Goal: Information Seeking & Learning: Learn about a topic

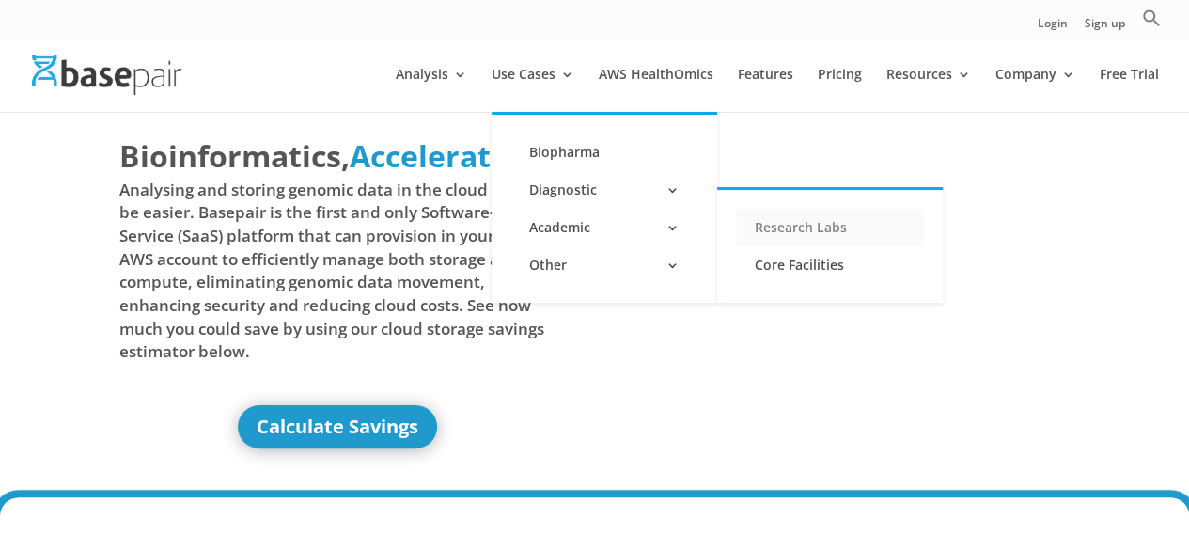
click at [786, 230] on link "Research Labs" at bounding box center [830, 228] width 188 height 38
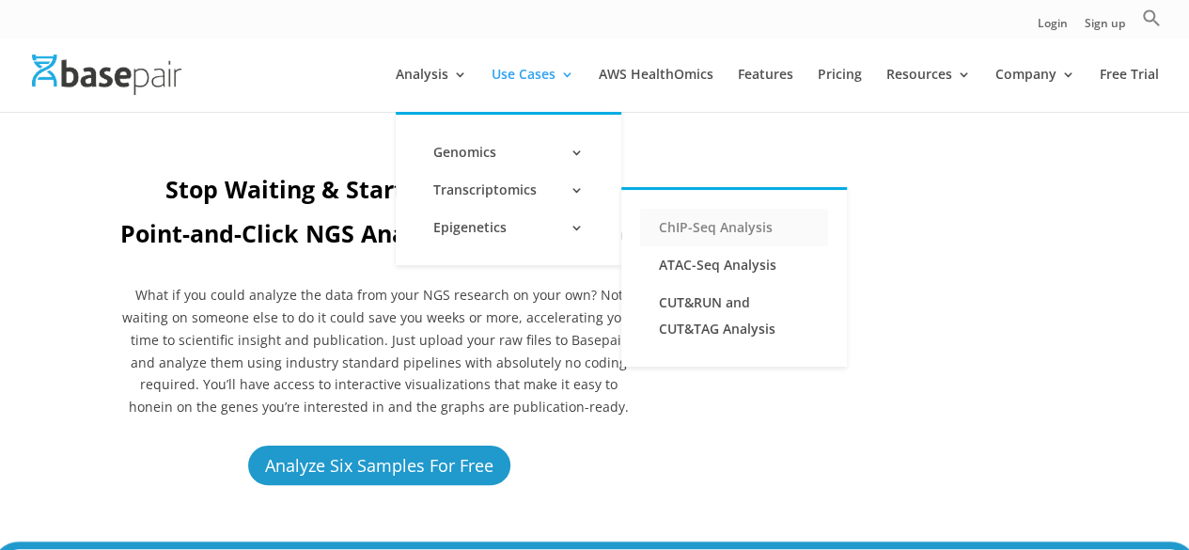
click at [689, 220] on link "ChIP-Seq Analysis" at bounding box center [734, 228] width 188 height 38
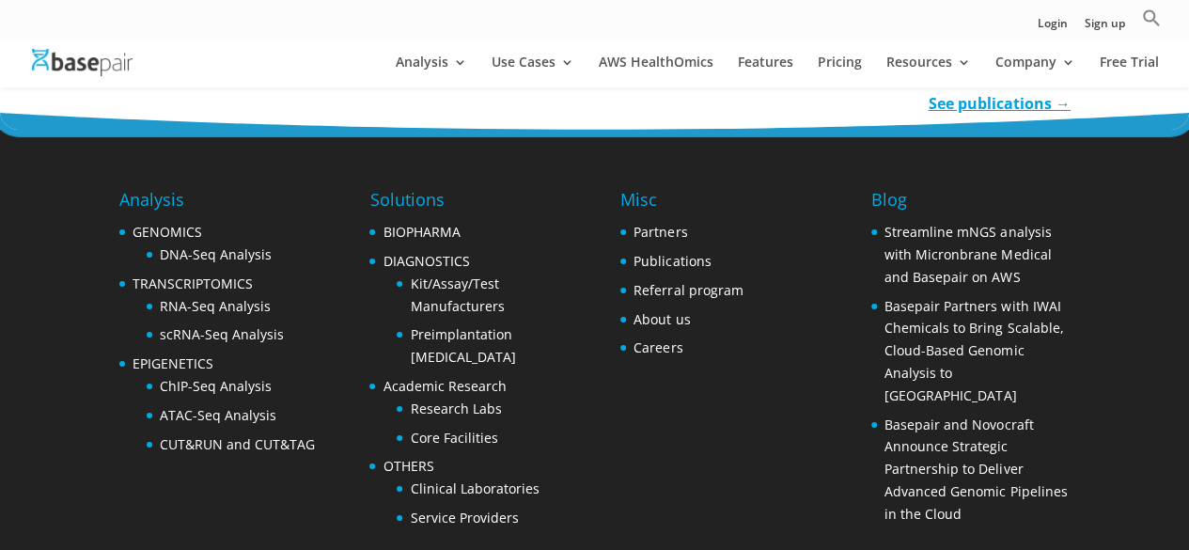
scroll to position [3454, 0]
